Goal: Find specific page/section: Find specific page/section

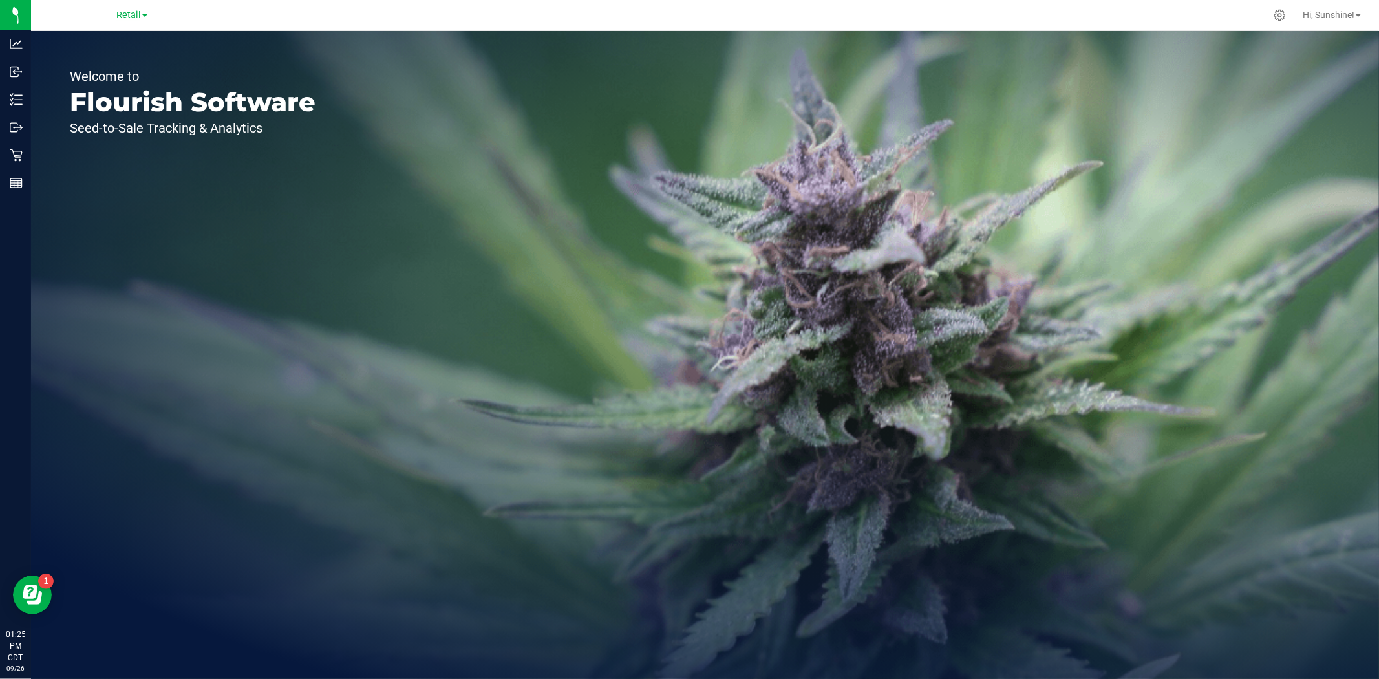
click at [130, 17] on span "Retail" at bounding box center [128, 16] width 25 height 12
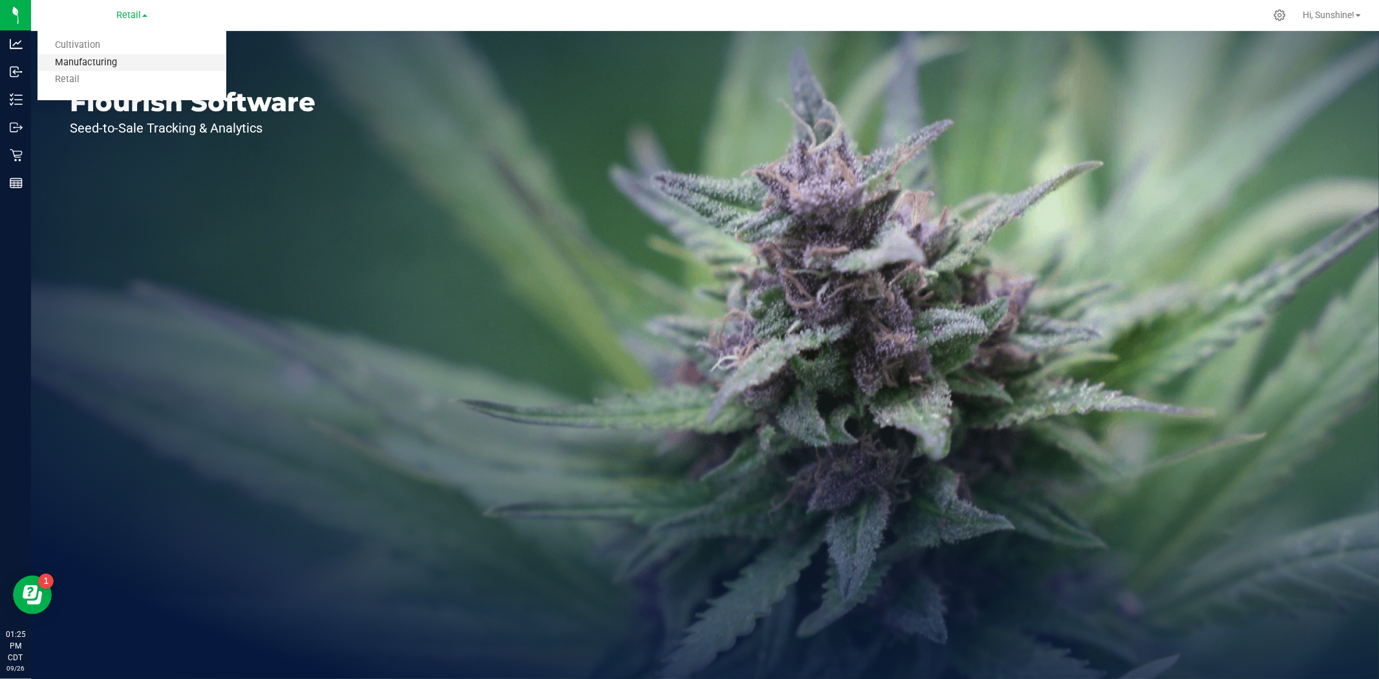
drag, startPoint x: 125, startPoint y: 65, endPoint x: 115, endPoint y: 67, distance: 10.7
click at [125, 63] on link "Manufacturing" at bounding box center [132, 62] width 189 height 17
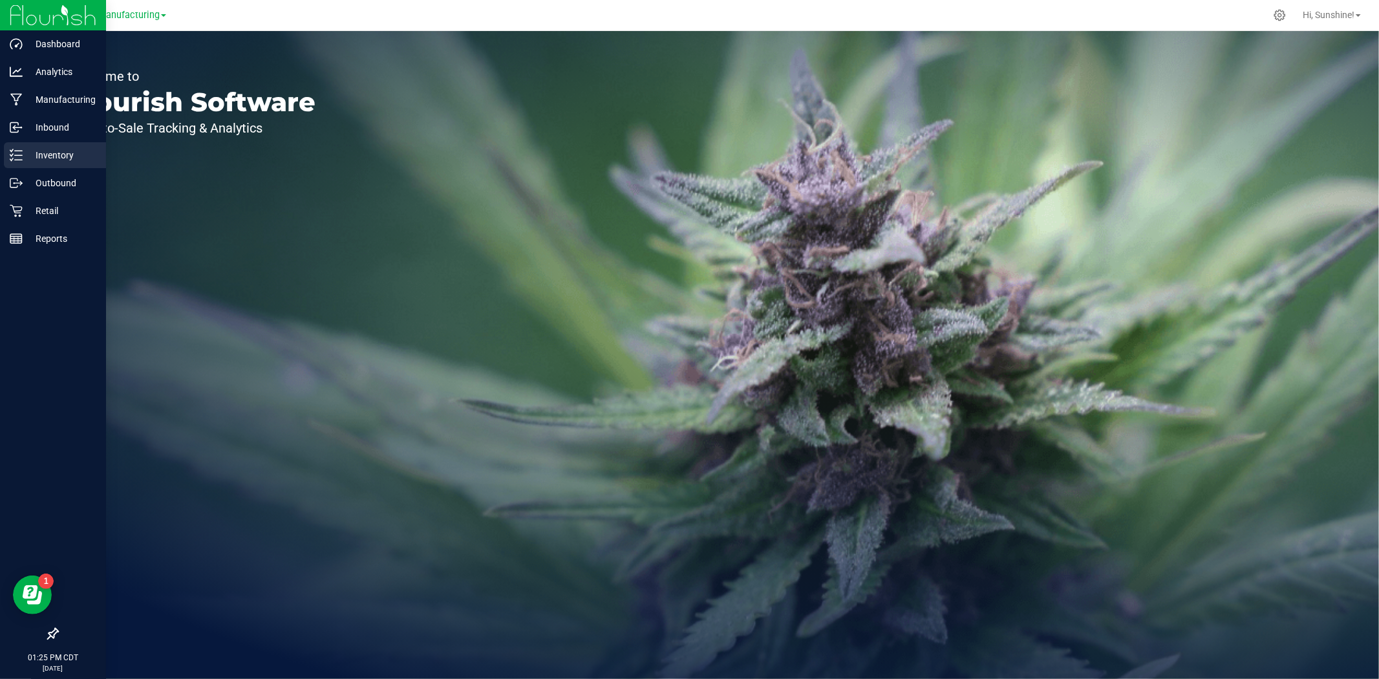
click at [24, 160] on p "Inventory" at bounding box center [62, 155] width 78 height 16
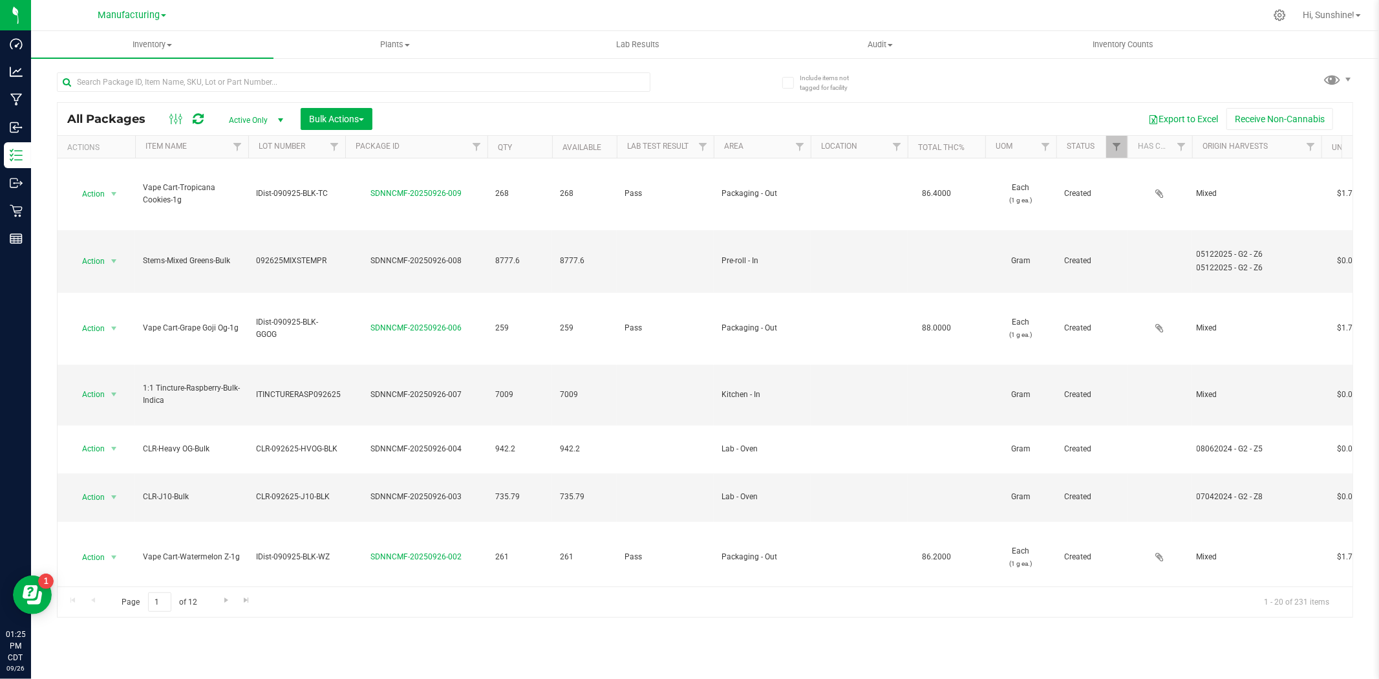
click at [808, 146] on div at bounding box center [811, 147] width 6 height 23
click at [804, 147] on span "Filter" at bounding box center [800, 147] width 10 height 10
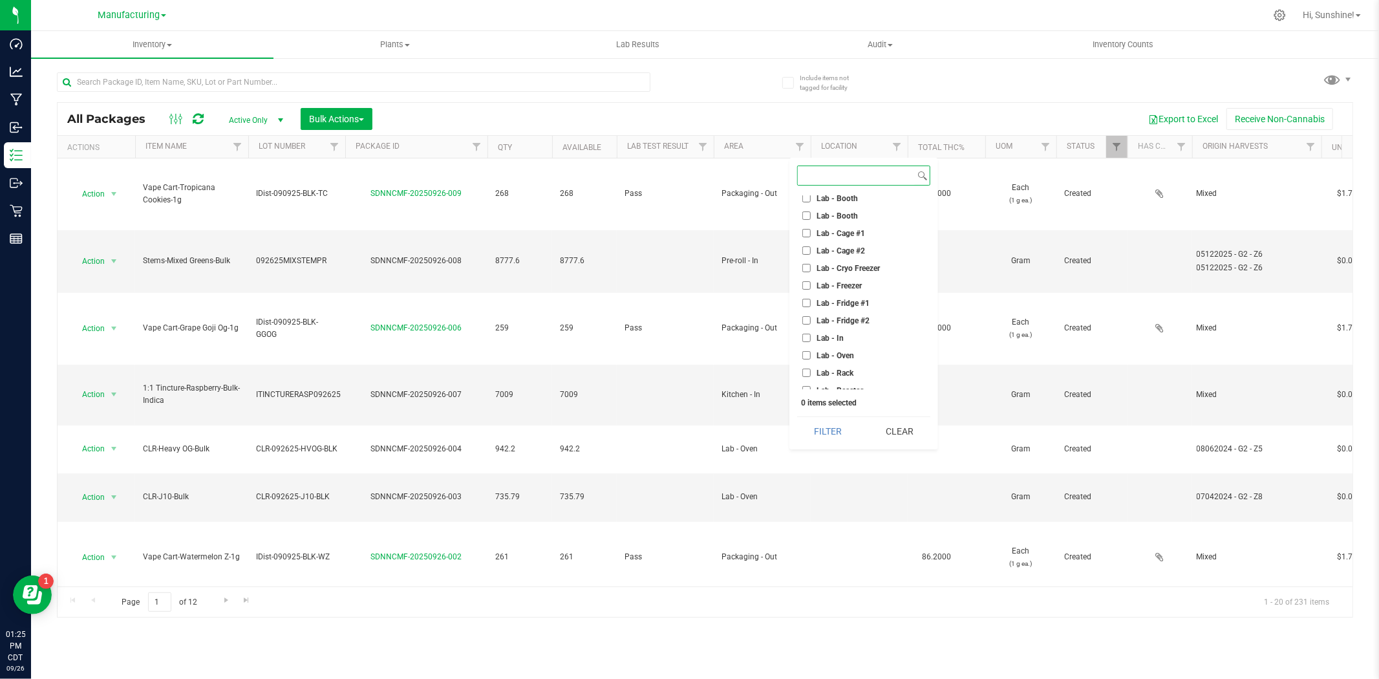
scroll to position [216, 0]
click at [804, 367] on input "Packaging - Out" at bounding box center [806, 370] width 8 height 8
checkbox input "true"
click at [817, 438] on button "Filter" at bounding box center [828, 431] width 62 height 28
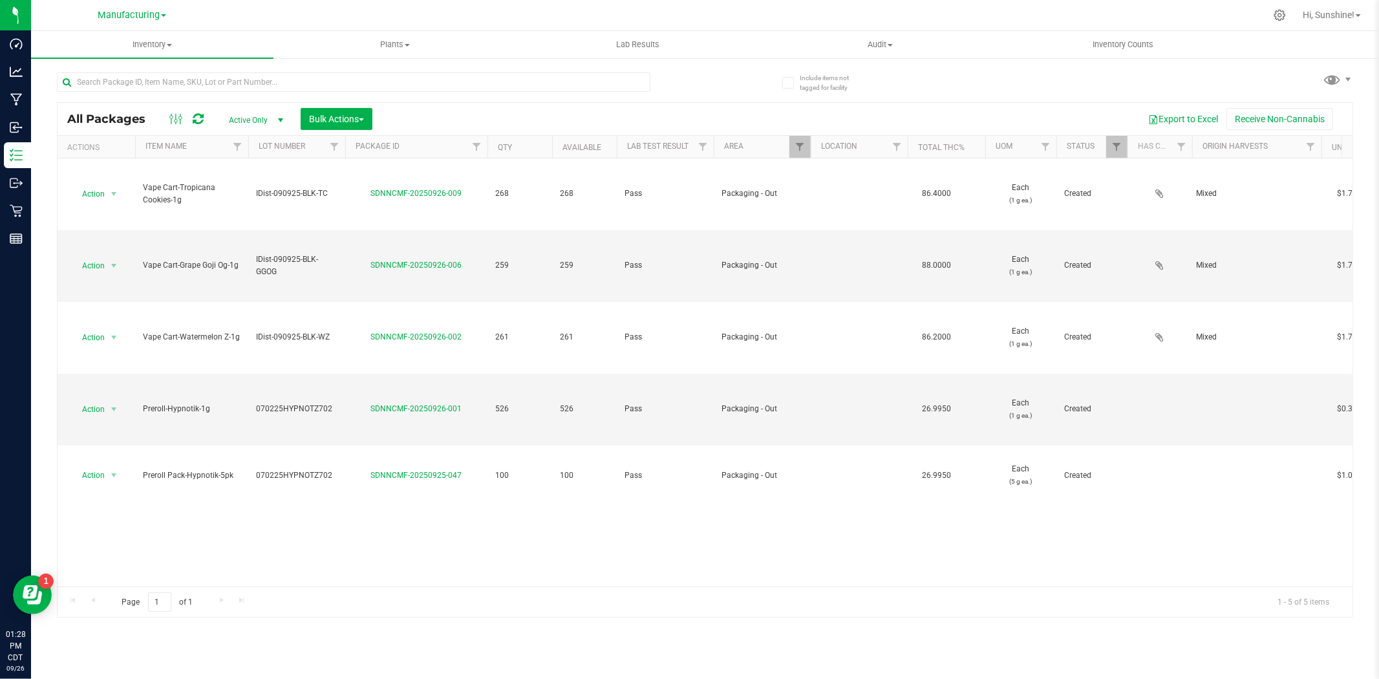
click at [953, 21] on div at bounding box center [748, 15] width 1034 height 25
